Goal: Information Seeking & Learning: Learn about a topic

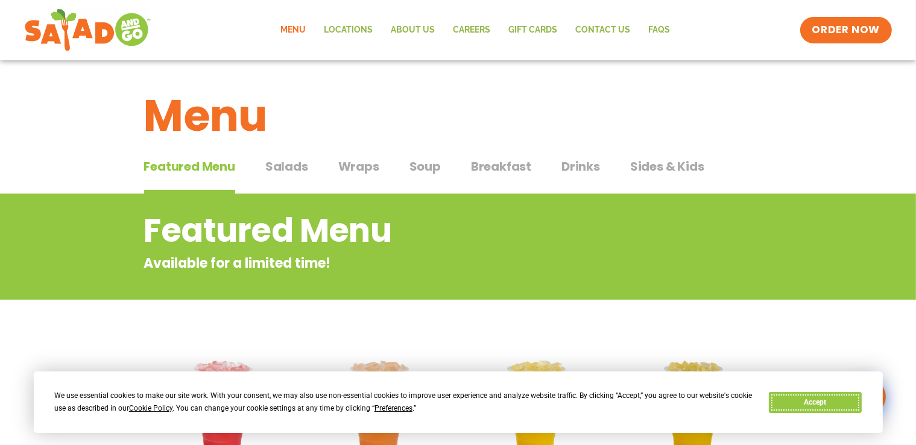
click at [817, 403] on button "Accept" at bounding box center [815, 402] width 93 height 21
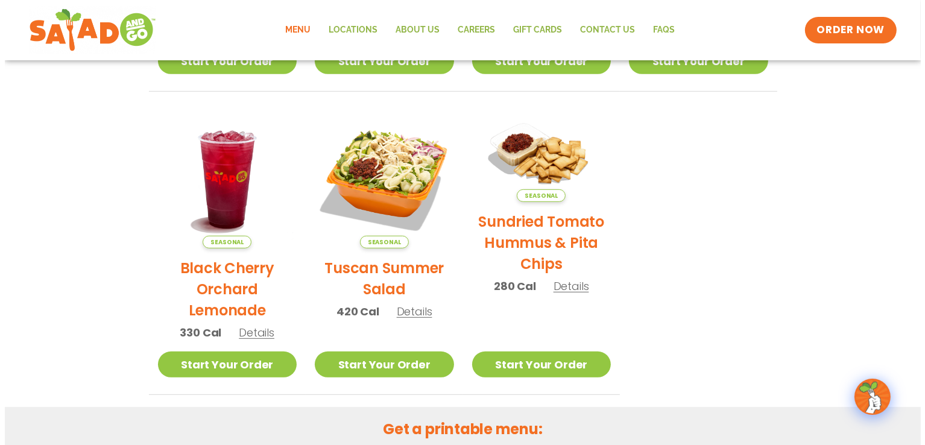
scroll to position [543, 0]
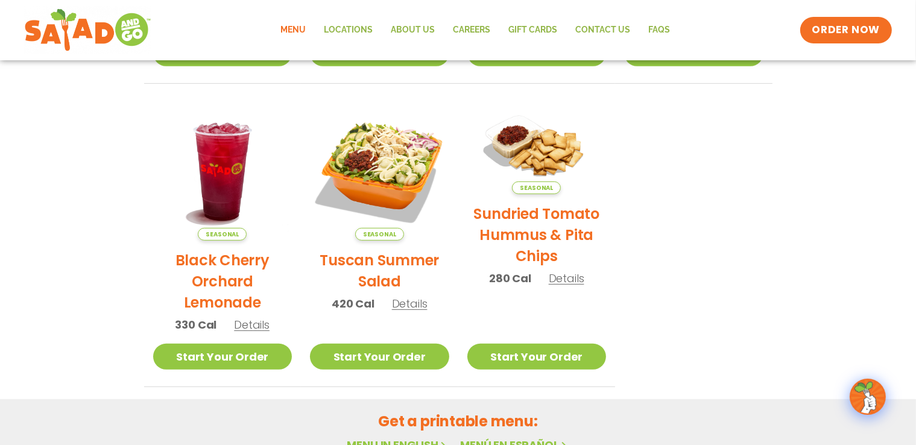
click at [408, 302] on span "Details" at bounding box center [410, 303] width 36 height 15
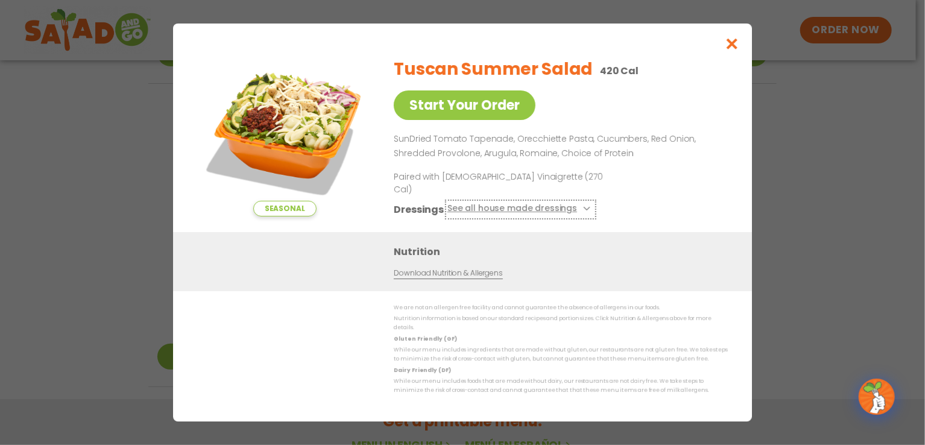
click at [490, 206] on button "See all house made dressings" at bounding box center [521, 209] width 147 height 15
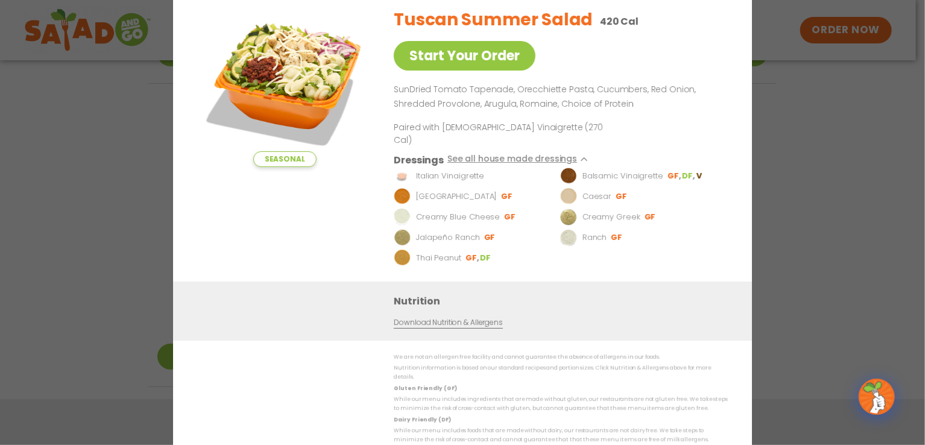
click at [322, 236] on div "Seasonal Start Your Order" at bounding box center [284, 140] width 175 height 284
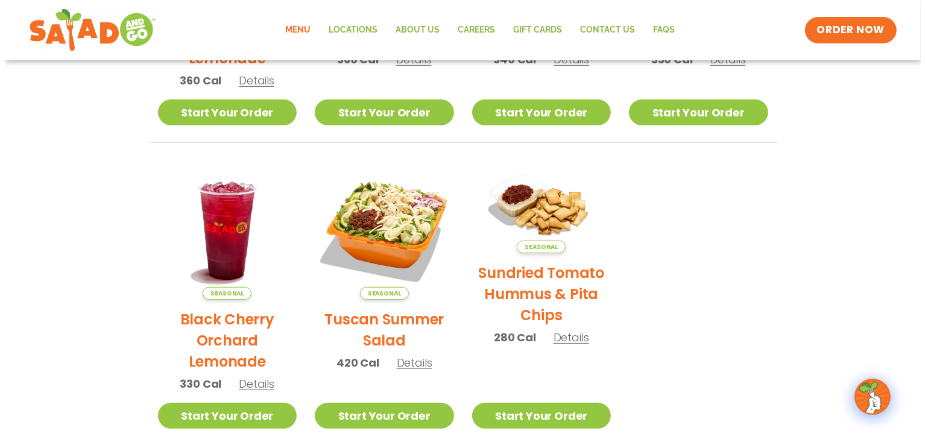
scroll to position [544, 0]
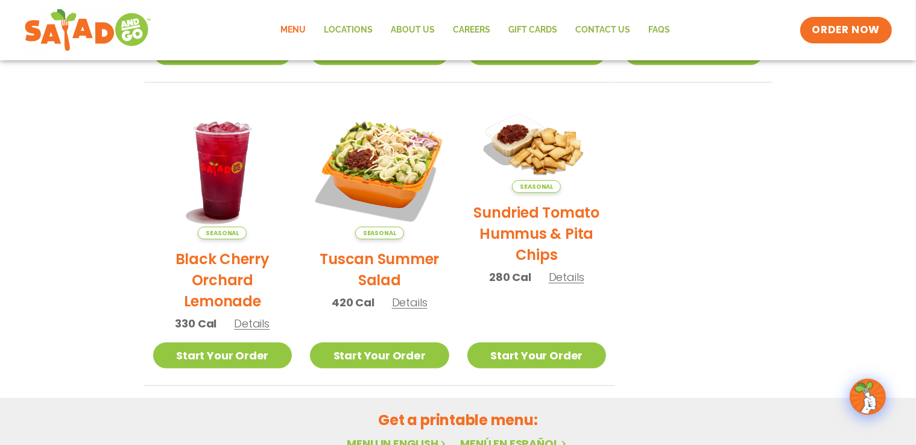
click at [244, 324] on span "Details" at bounding box center [252, 323] width 36 height 15
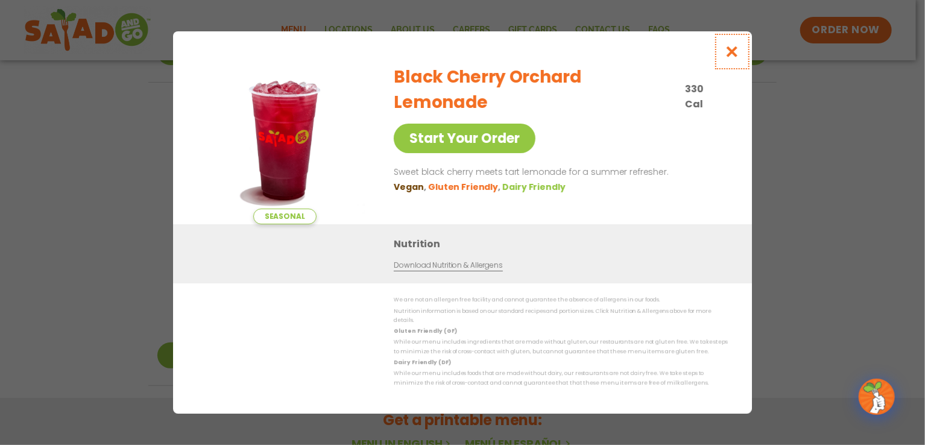
click at [736, 54] on icon "Close modal" at bounding box center [732, 51] width 15 height 13
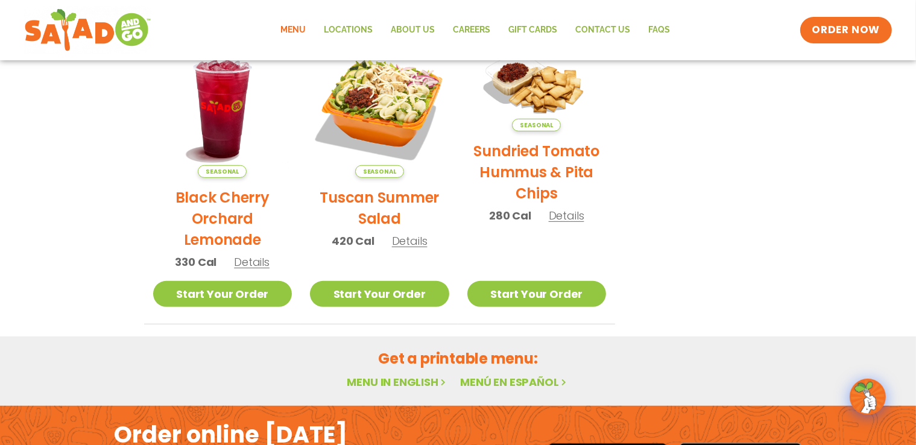
scroll to position [484, 0]
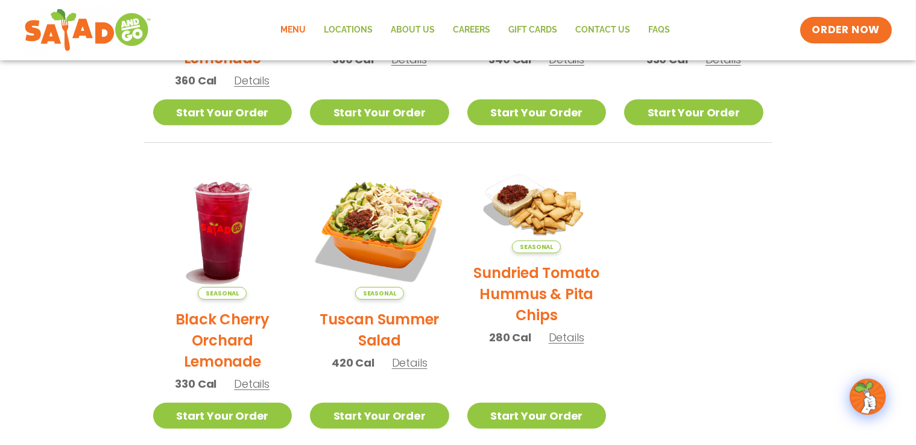
click at [577, 338] on span "Details" at bounding box center [567, 337] width 36 height 15
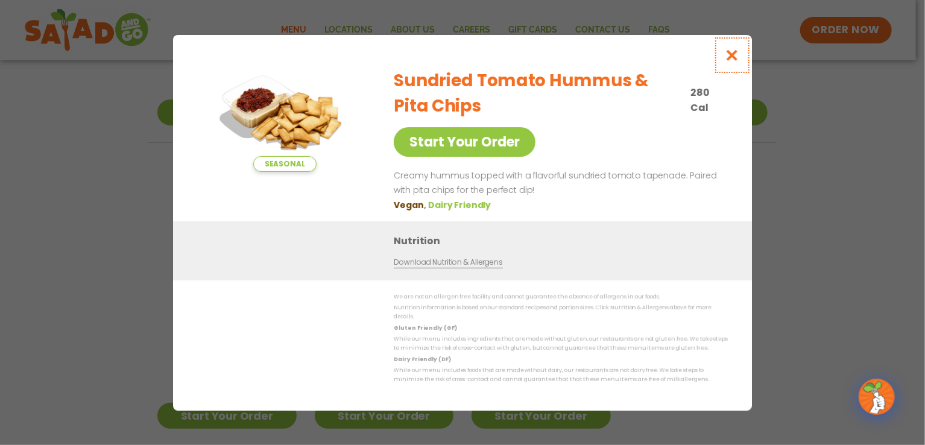
click at [731, 58] on icon "Close modal" at bounding box center [732, 55] width 15 height 13
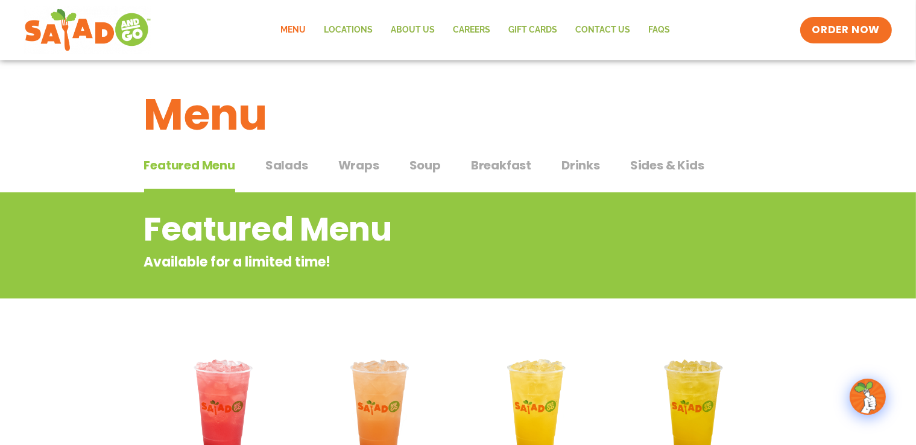
scroll to position [0, 0]
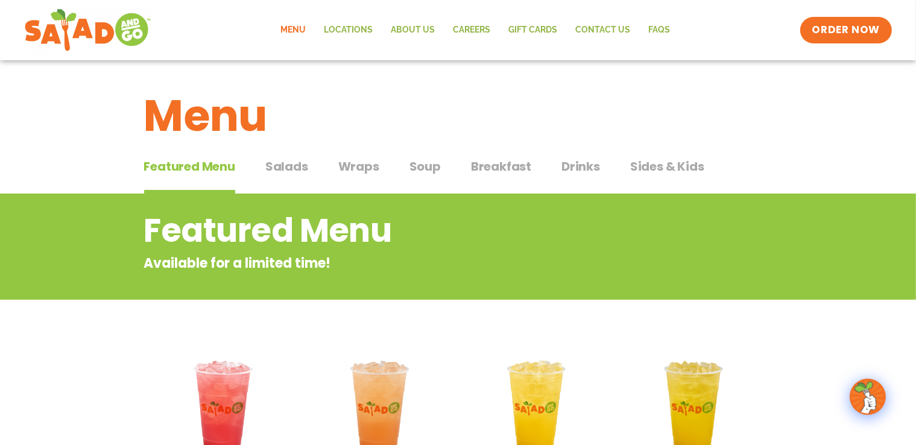
click at [425, 165] on span "Soup" at bounding box center [425, 166] width 31 height 18
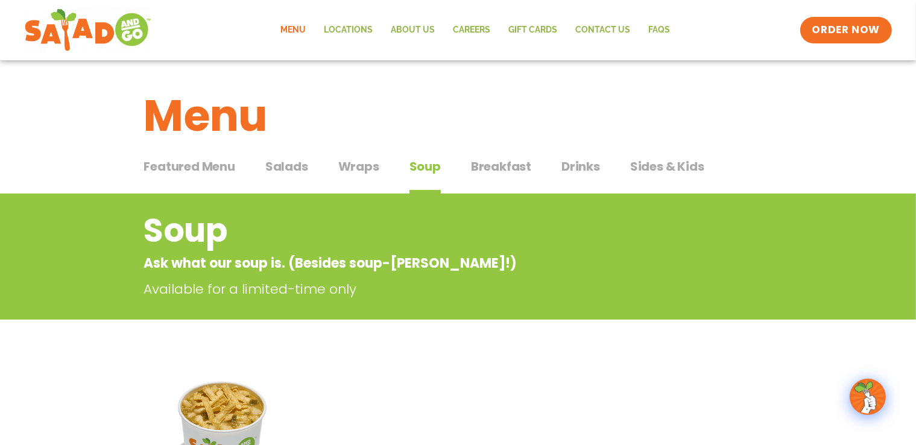
click at [291, 162] on span "Salads" at bounding box center [286, 166] width 43 height 18
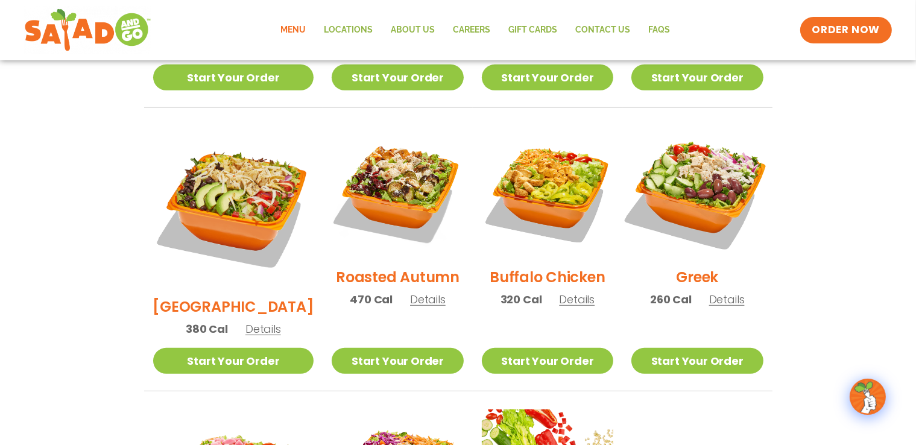
scroll to position [543, 0]
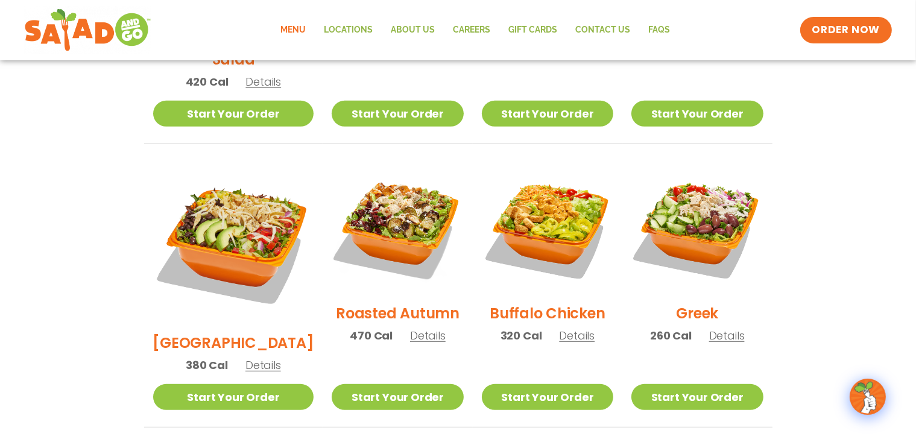
click at [716, 328] on span "Details" at bounding box center [727, 335] width 36 height 15
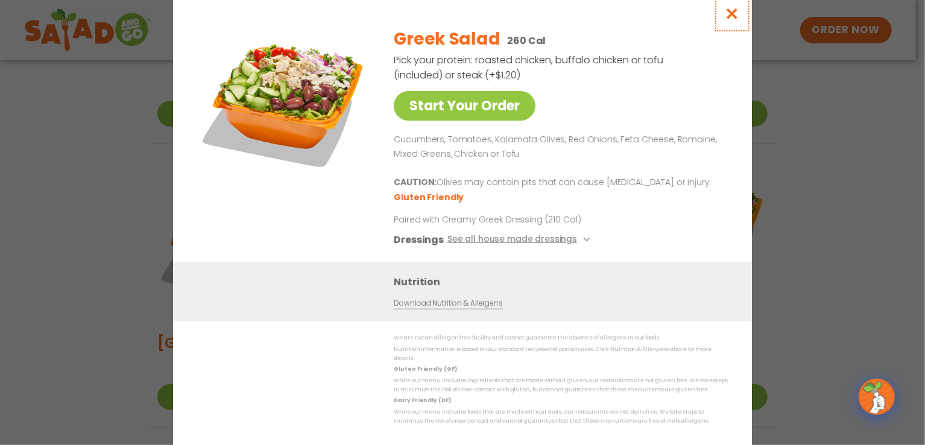
click at [738, 20] on icon "Close modal" at bounding box center [732, 13] width 15 height 13
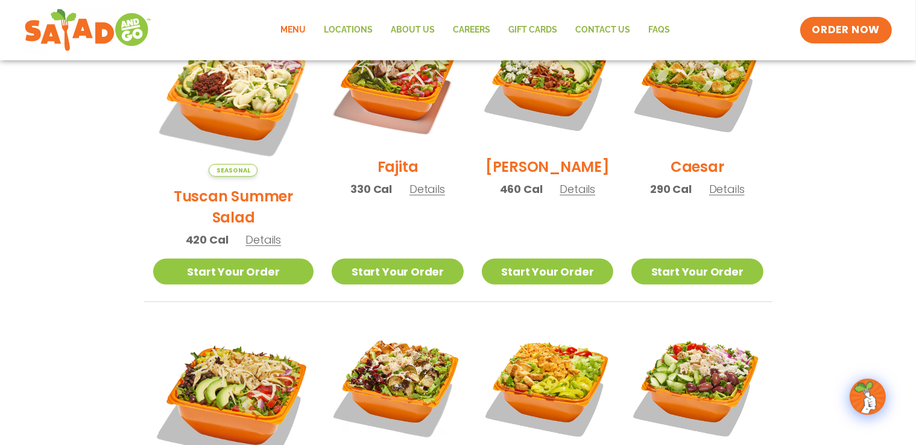
scroll to position [241, 0]
